Goal: Information Seeking & Learning: Learn about a topic

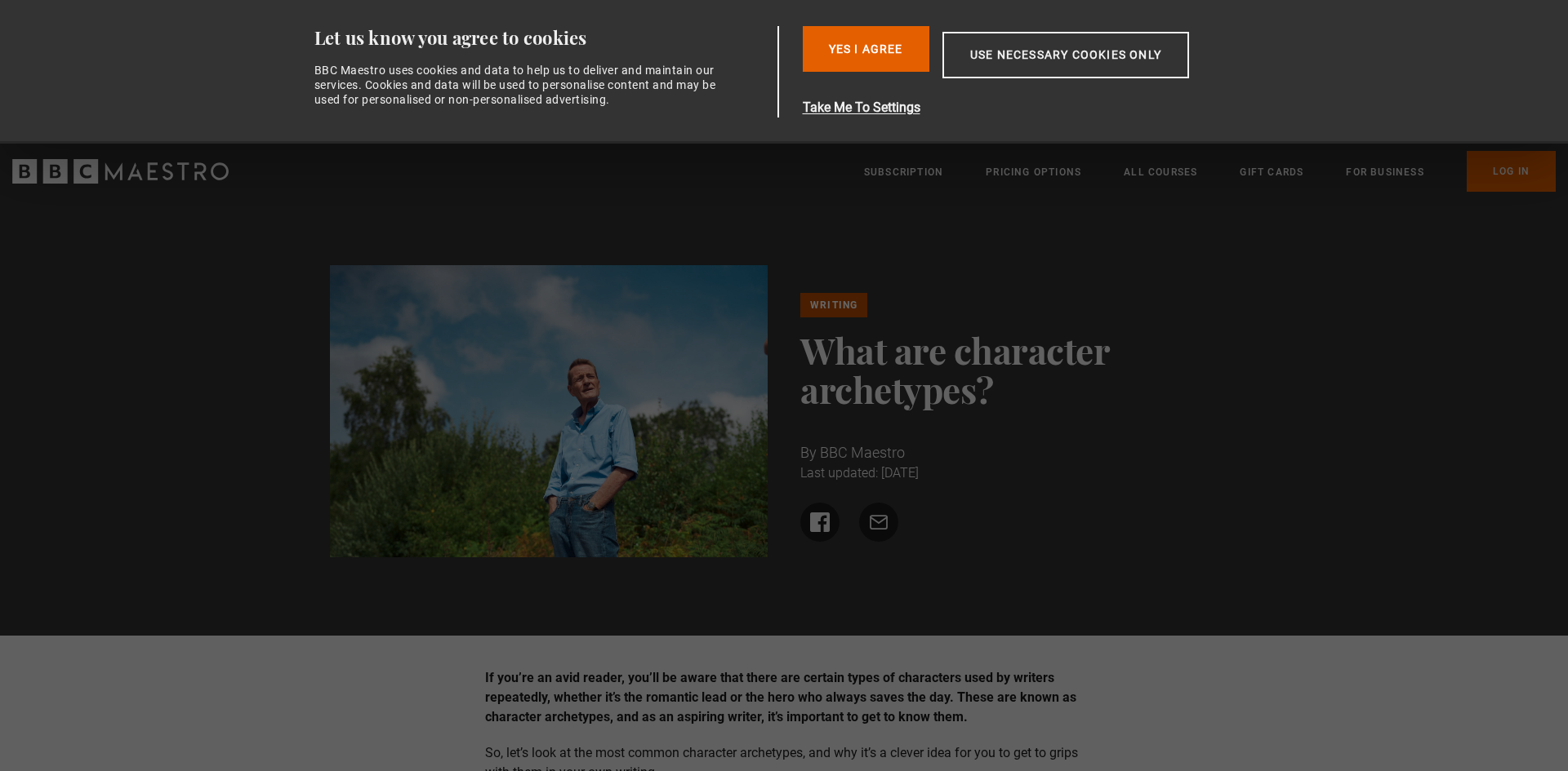
click at [951, 522] on ul "Share on Facebook Share via email" at bounding box center [1019, 522] width 438 height 40
click at [887, 38] on button "Yes I Agree" at bounding box center [866, 49] width 126 height 46
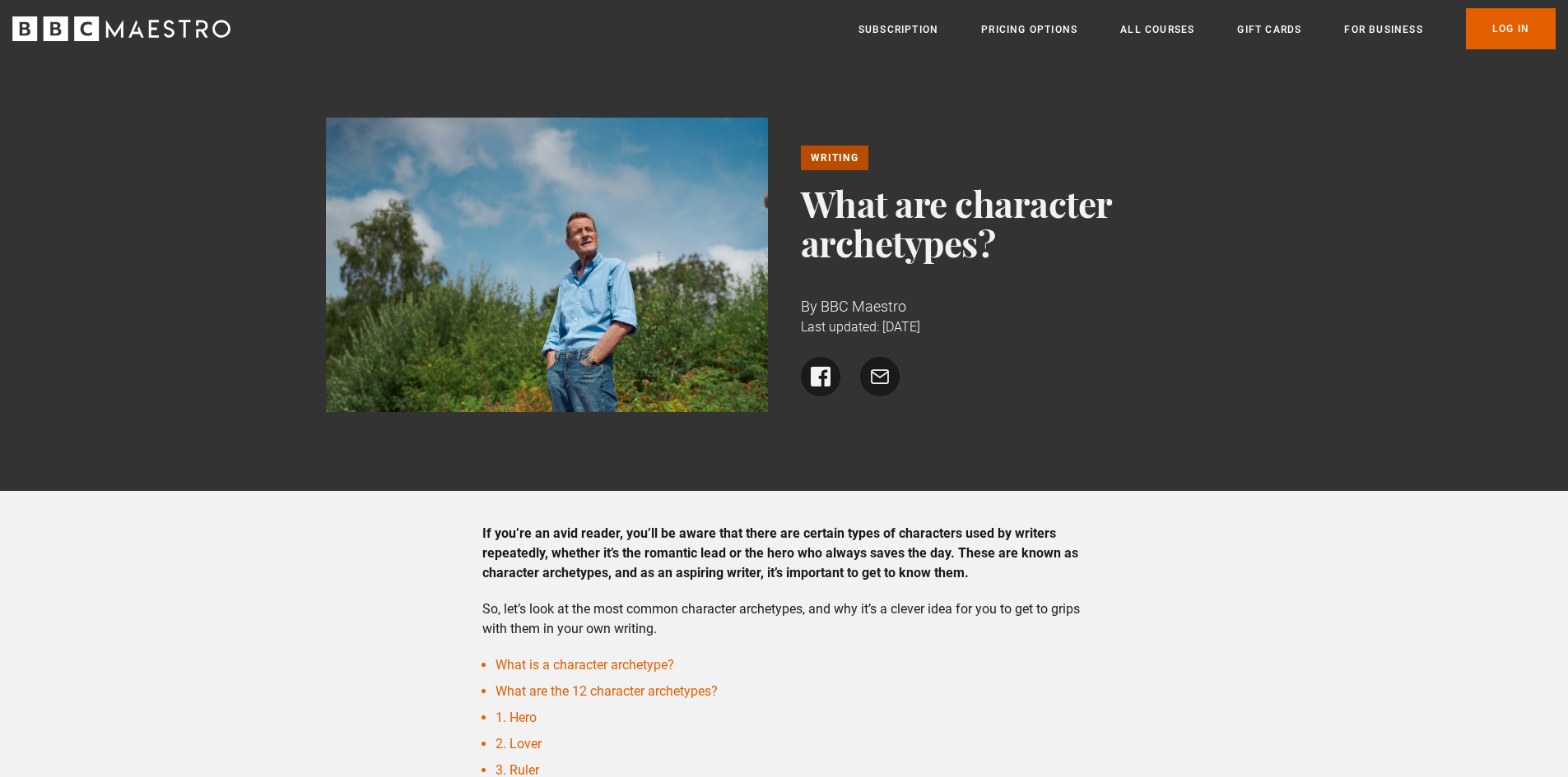
scroll to position [247, 0]
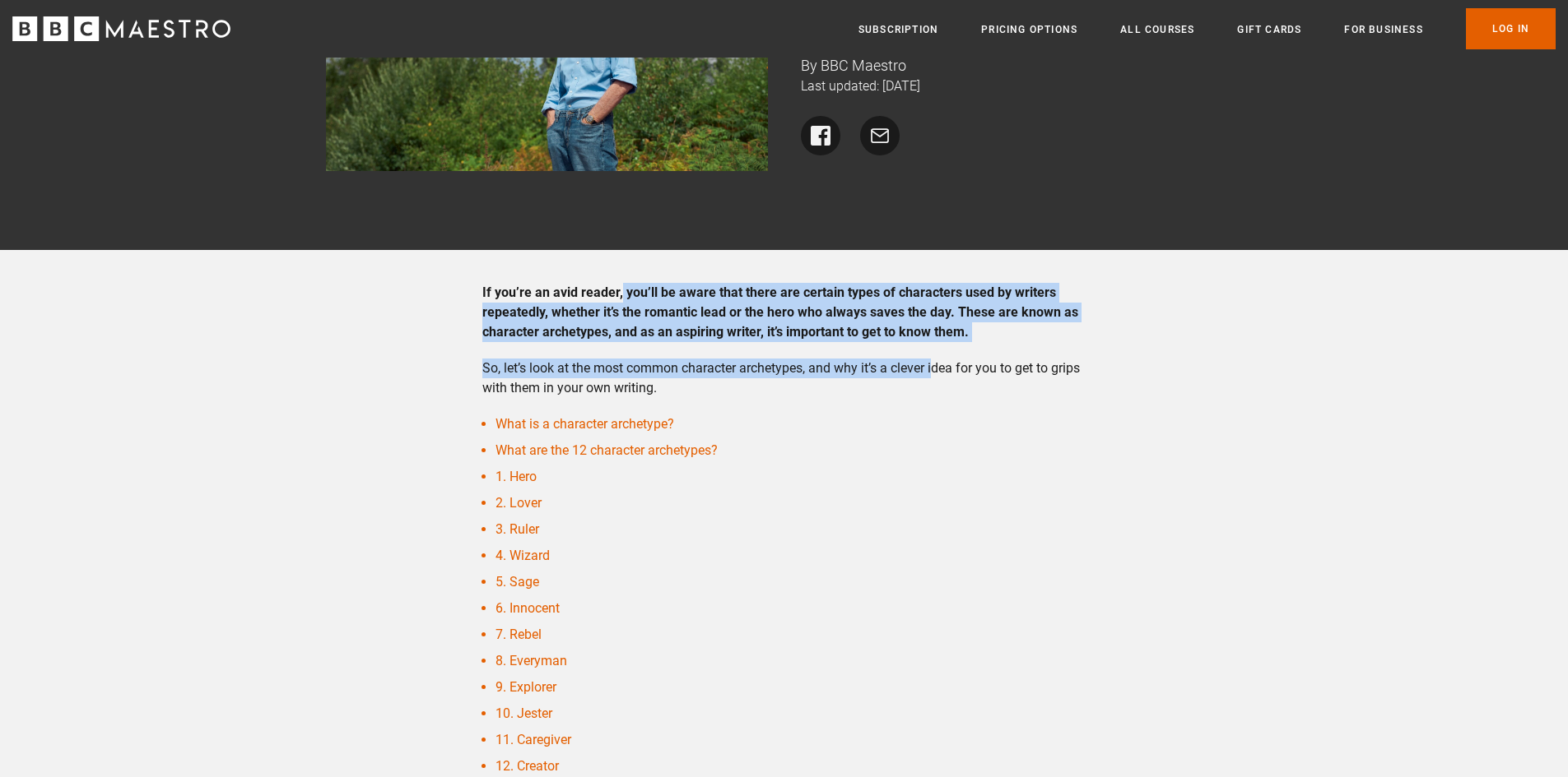
drag, startPoint x: 938, startPoint y: 345, endPoint x: 615, endPoint y: 282, distance: 329.1
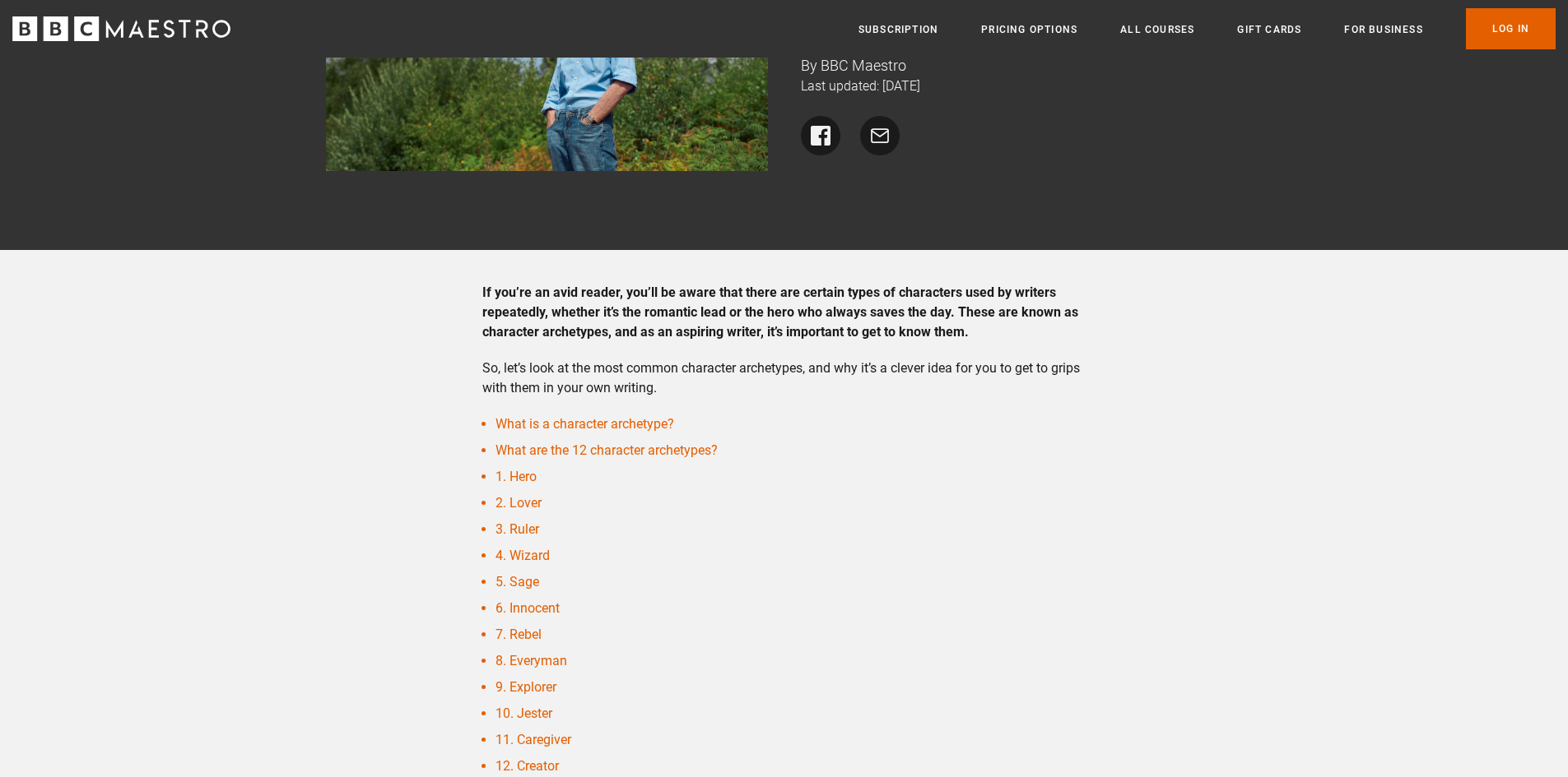
click at [615, 283] on p "If you’re an avid reader, you’ll be aware that there are certain types of chara…" at bounding box center [784, 312] width 603 height 59
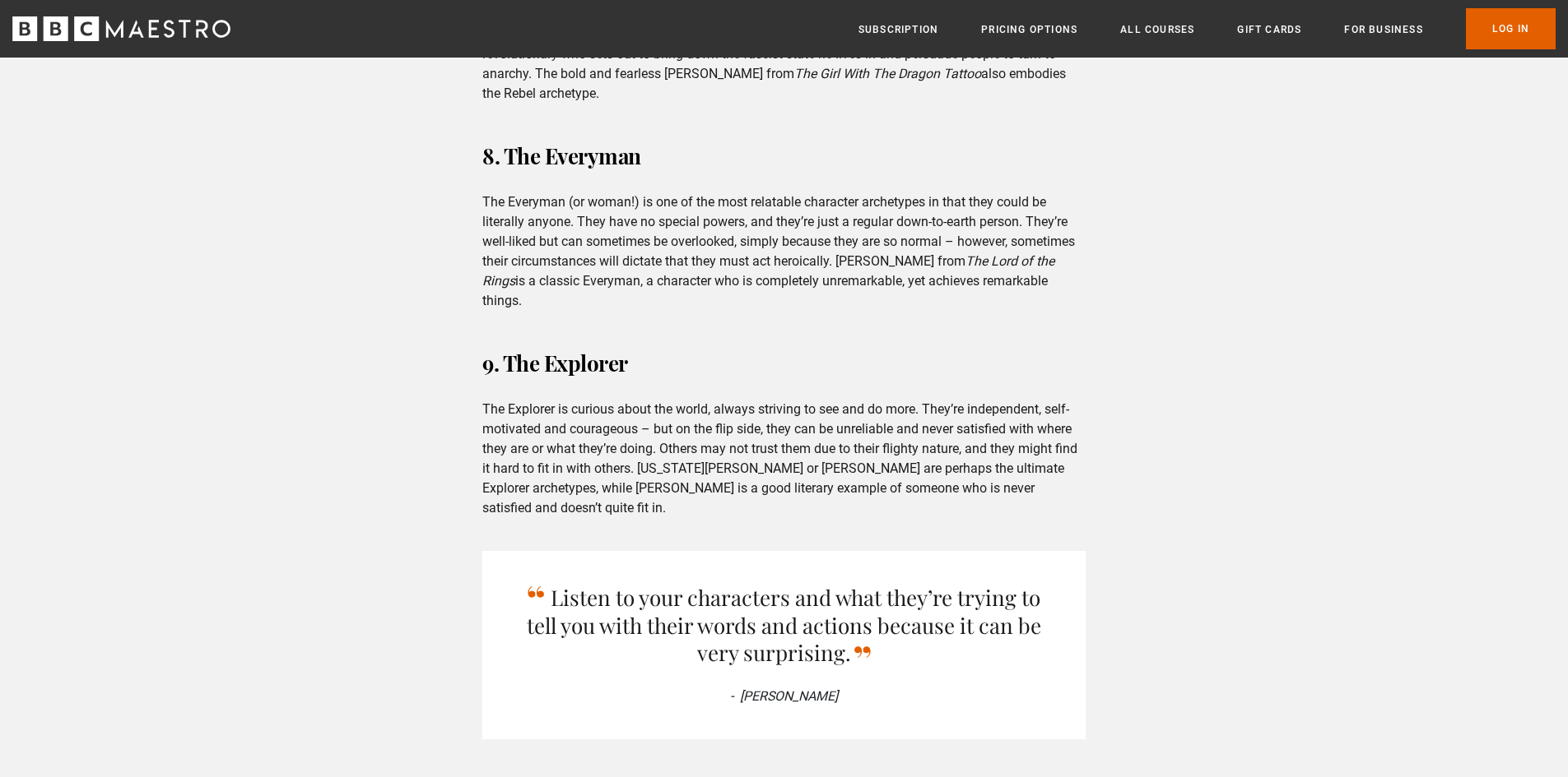
scroll to position [4443, 0]
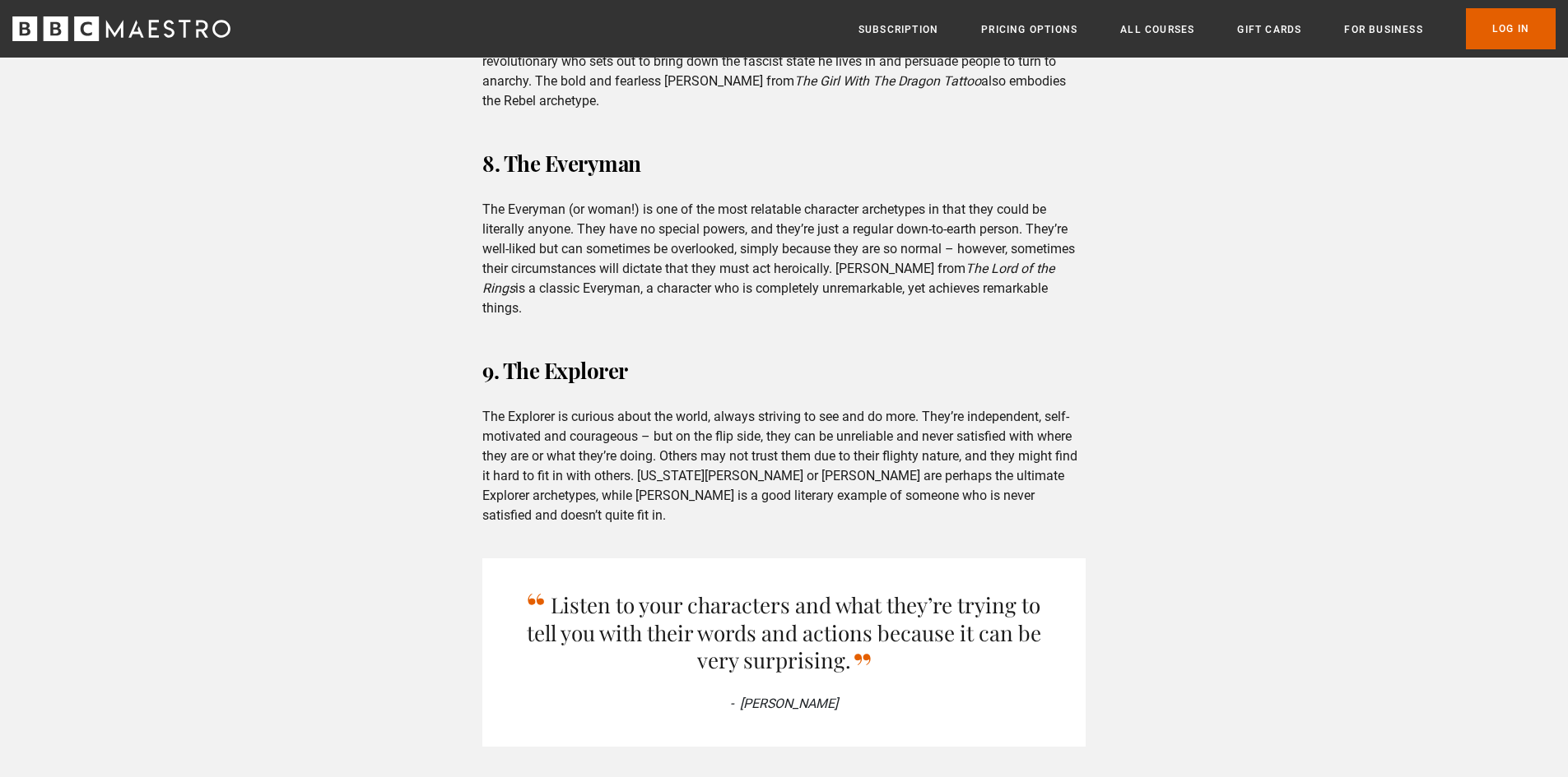
drag, startPoint x: 489, startPoint y: 196, endPoint x: 560, endPoint y: 279, distance: 109.2
click at [560, 279] on p "The Everyman (or woman!) is one of the most relatable character archetypes in t…" at bounding box center [784, 259] width 603 height 119
click at [560, 276] on p "The Everyman (or woman!) is one of the most relatable character archetypes in t…" at bounding box center [784, 259] width 603 height 119
click at [559, 276] on p "The Everyman (or woman!) is one of the most relatable character archetypes in t…" at bounding box center [784, 259] width 603 height 119
click at [526, 258] on p "The Everyman (or woman!) is one of the most relatable character archetypes in t…" at bounding box center [784, 259] width 603 height 119
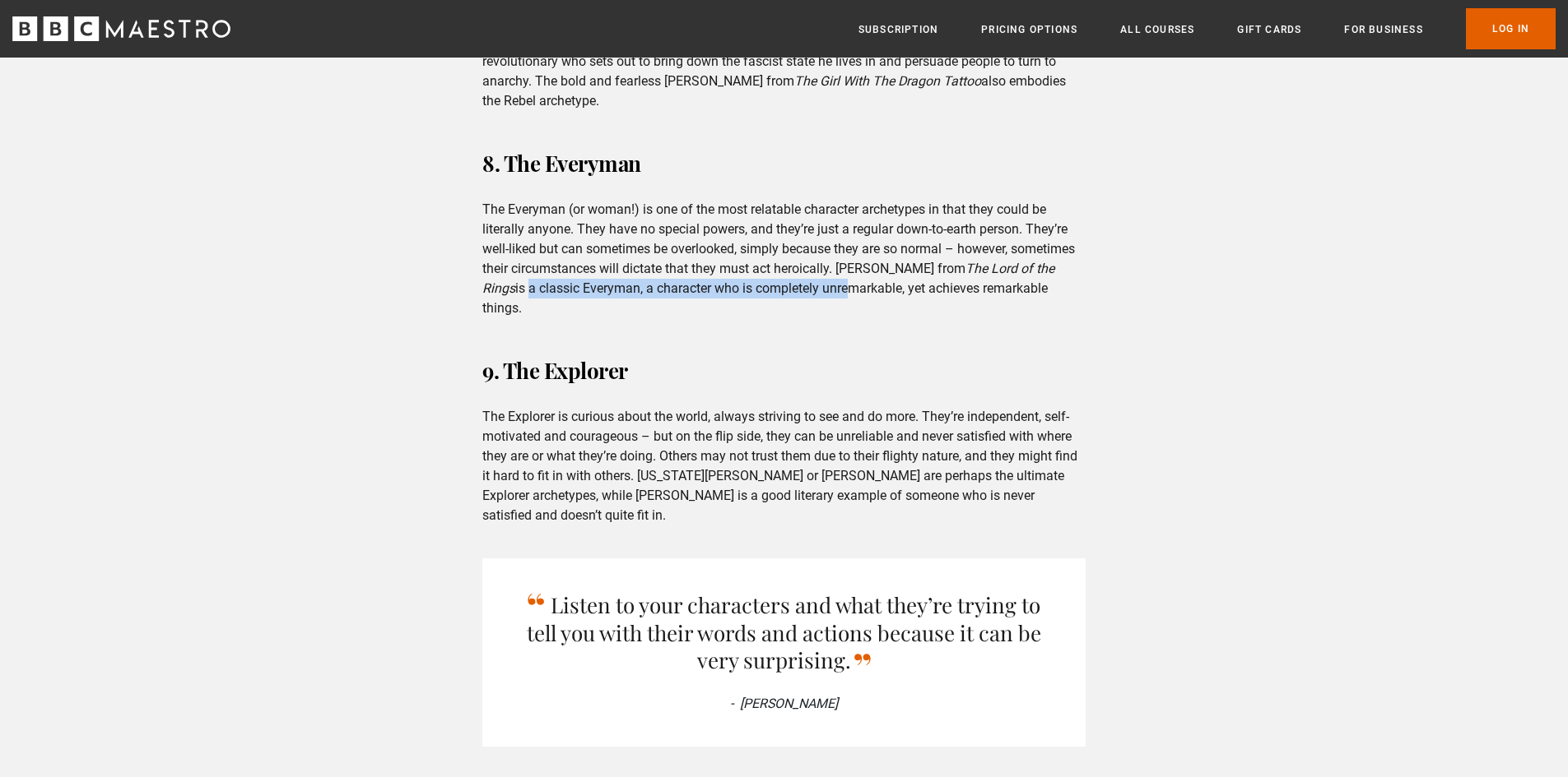
drag, startPoint x: 528, startPoint y: 278, endPoint x: 848, endPoint y: 265, distance: 320.3
click at [847, 265] on p "The Everyman (or woman!) is one of the most relatable character archetypes in t…" at bounding box center [784, 259] width 603 height 119
click at [863, 266] on p "The Everyman (or woman!) is one of the most relatable character archetypes in t…" at bounding box center [784, 259] width 603 height 119
drag, startPoint x: 843, startPoint y: 244, endPoint x: 907, endPoint y: 286, distance: 76.6
click at [907, 286] on p "The Everyman (or woman!) is one of the most relatable character archetypes in t…" at bounding box center [784, 259] width 603 height 119
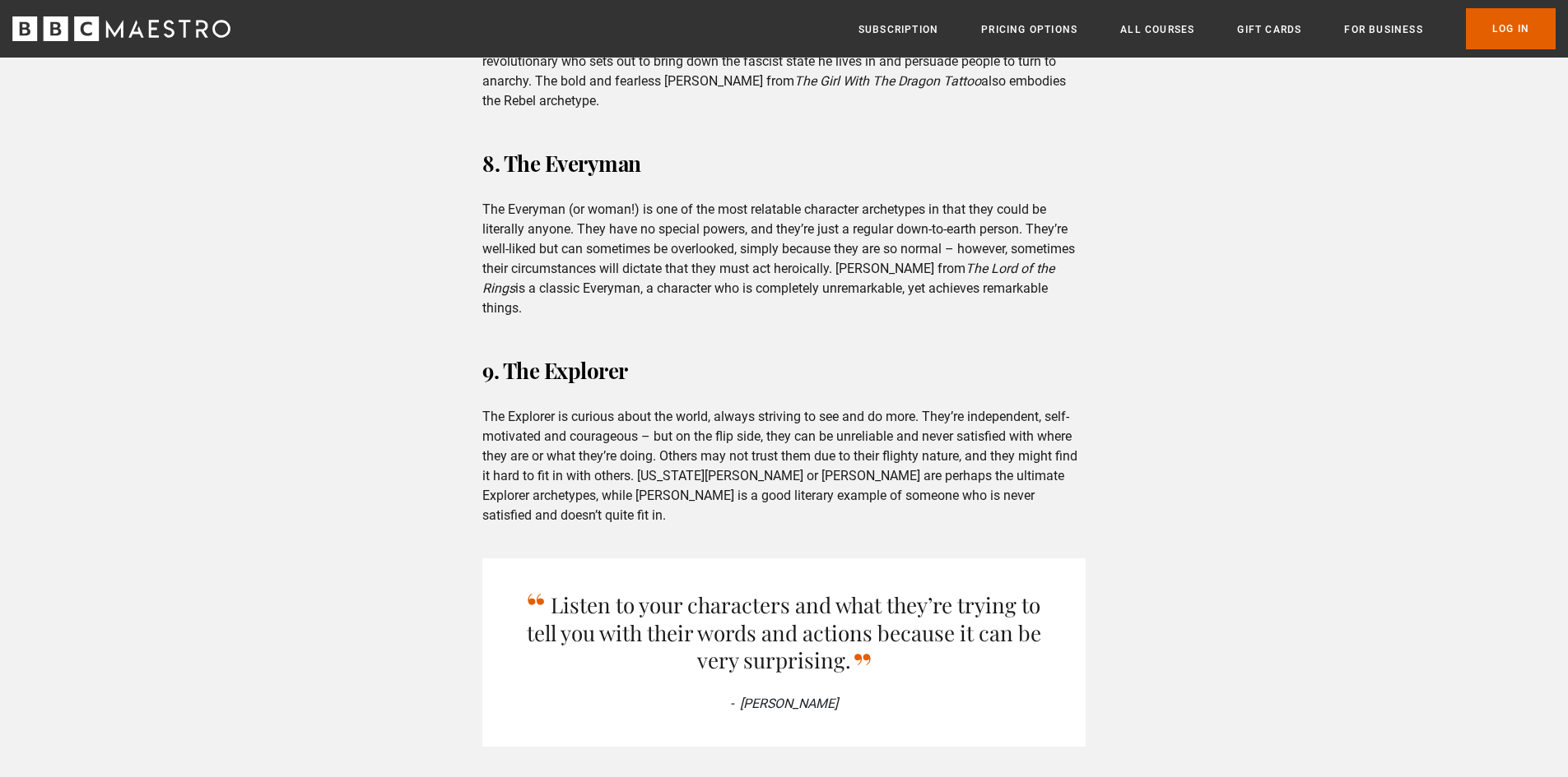
click at [908, 274] on p "The Everyman (or woman!) is one of the most relatable character archetypes in t…" at bounding box center [784, 259] width 603 height 119
